Goal: Task Accomplishment & Management: Manage account settings

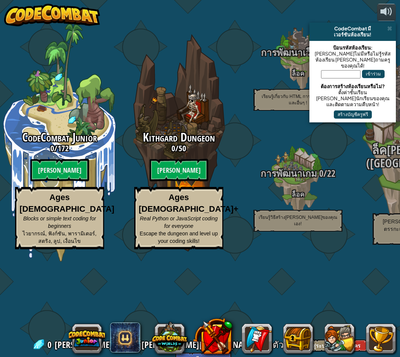
select select "th"
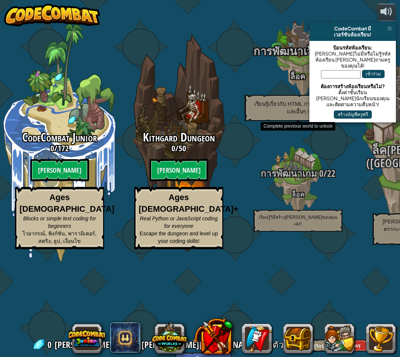
click at [236, 63] on div "การพัฒนาเว็บ 0 / 12 ล็อค เรียนรู้เกี่ยวกับ HTML การเขียนสคริปต์ และอื่นๆ !" at bounding box center [297, 59] width 143 height 143
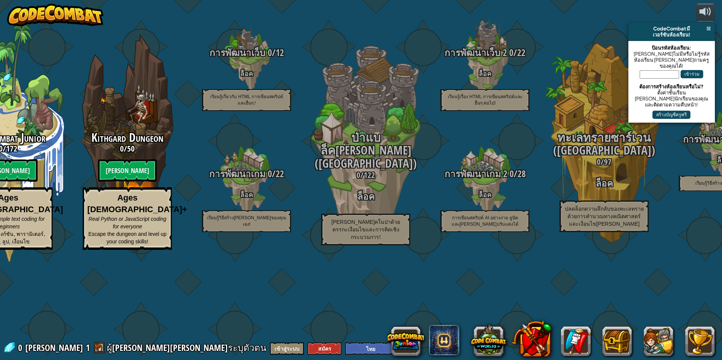
click at [400, 27] on span at bounding box center [708, 29] width 5 height 6
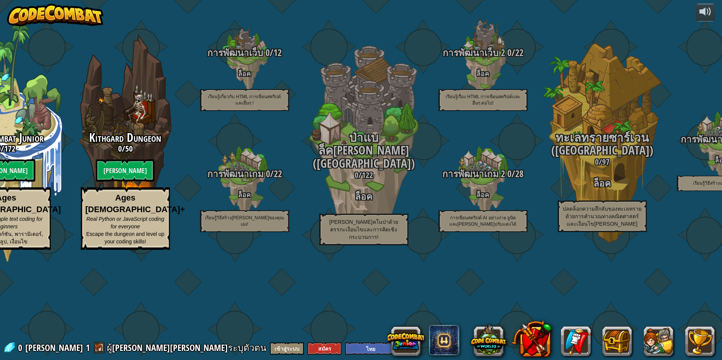
click at [95, 20] on img at bounding box center [55, 15] width 96 height 23
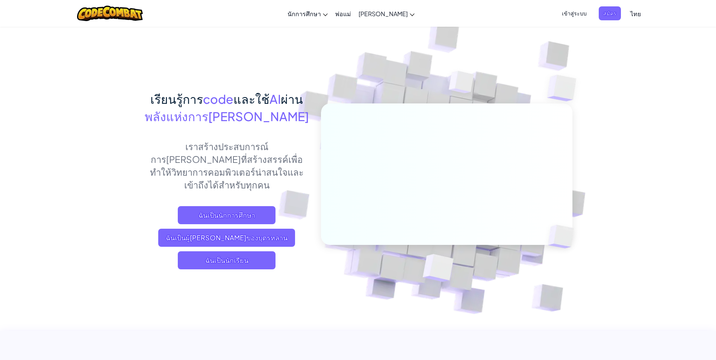
click at [400, 15] on span "เข้าสู่ระบบ" at bounding box center [574, 13] width 34 height 14
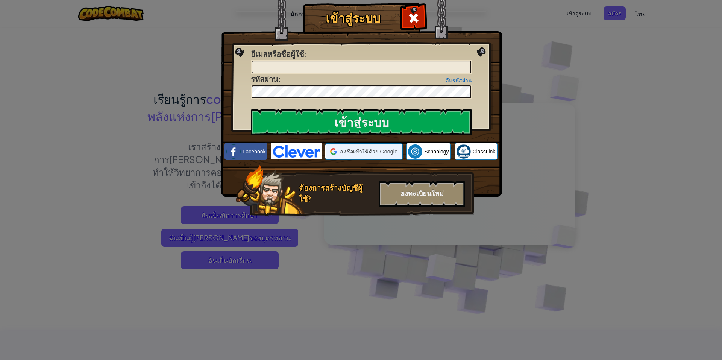
click at [365, 154] on span "ลงชื่อเข้าใช้ด้วย Google" at bounding box center [369, 152] width 58 height 8
